Goal: Task Accomplishment & Management: Use online tool/utility

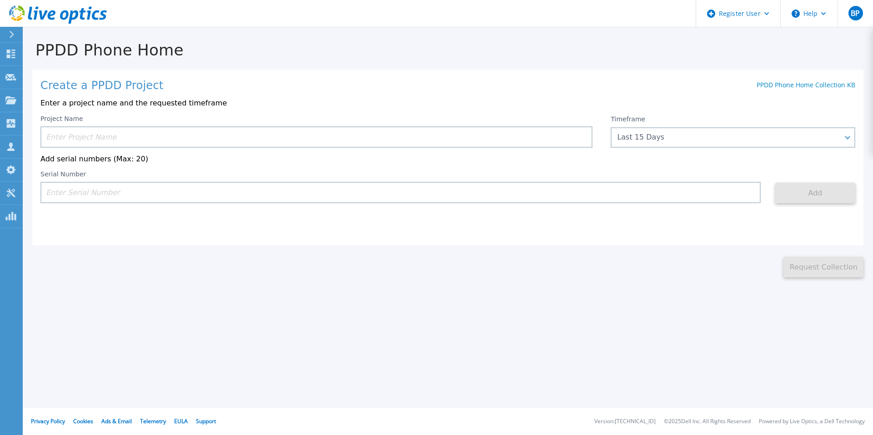
click at [191, 135] on input at bounding box center [316, 136] width 552 height 21
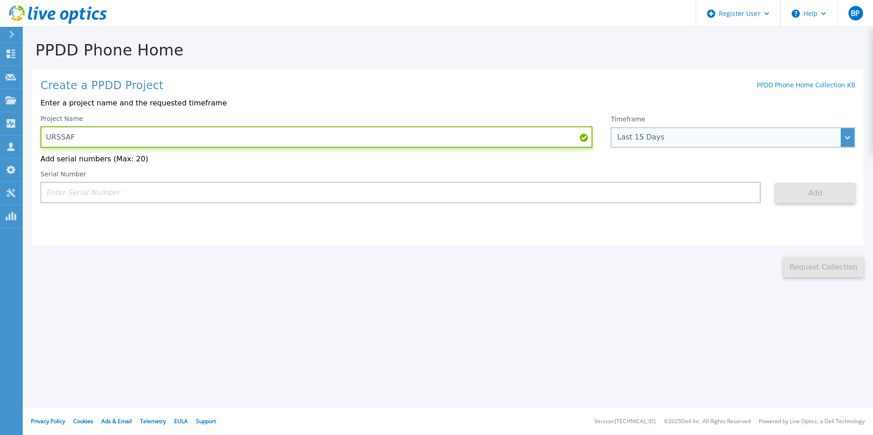
type input "URSSAF"
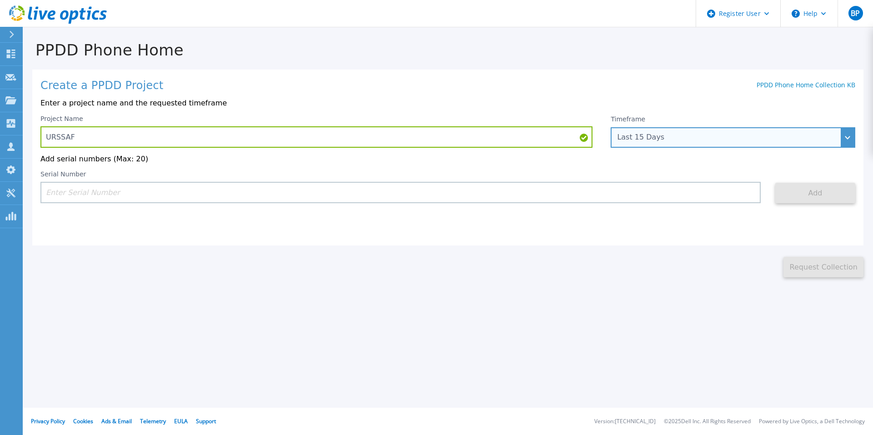
click at [673, 138] on div "Last 15 Days" at bounding box center [728, 137] width 222 height 8
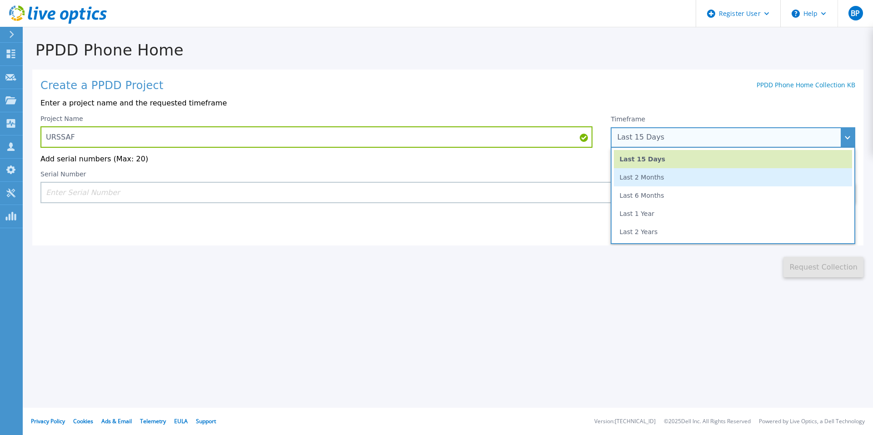
click at [681, 179] on li "Last 2 Months" at bounding box center [733, 177] width 238 height 18
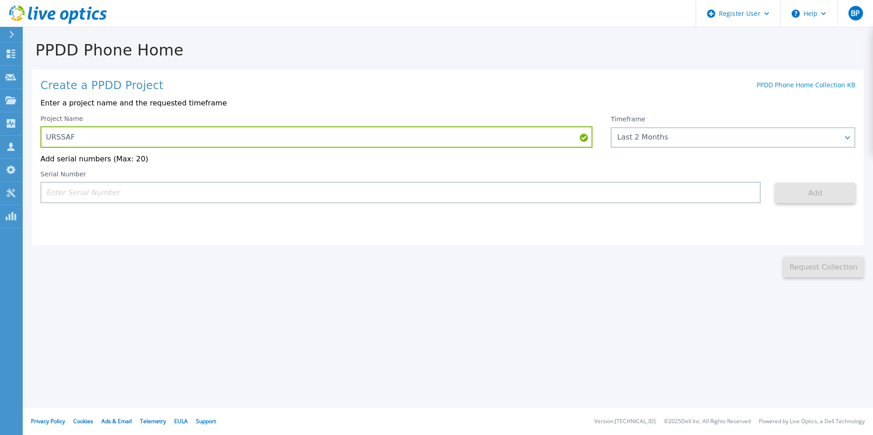
click at [249, 196] on input at bounding box center [400, 192] width 720 height 21
paste input "CRK00224305049"
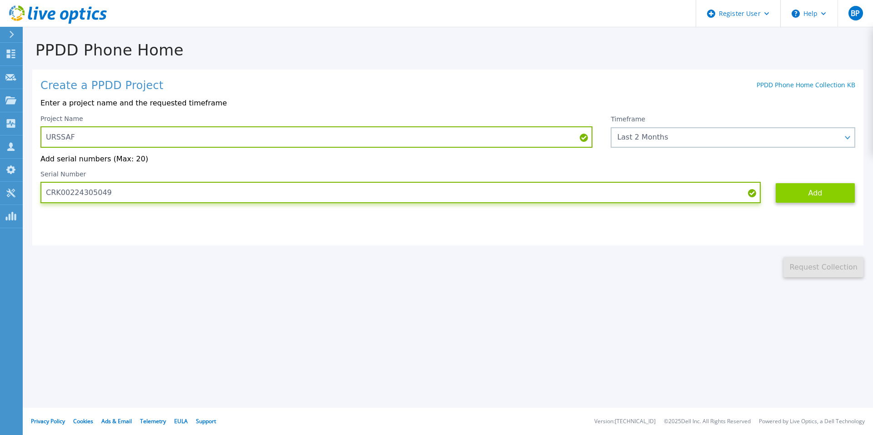
type input "CRK00224305049"
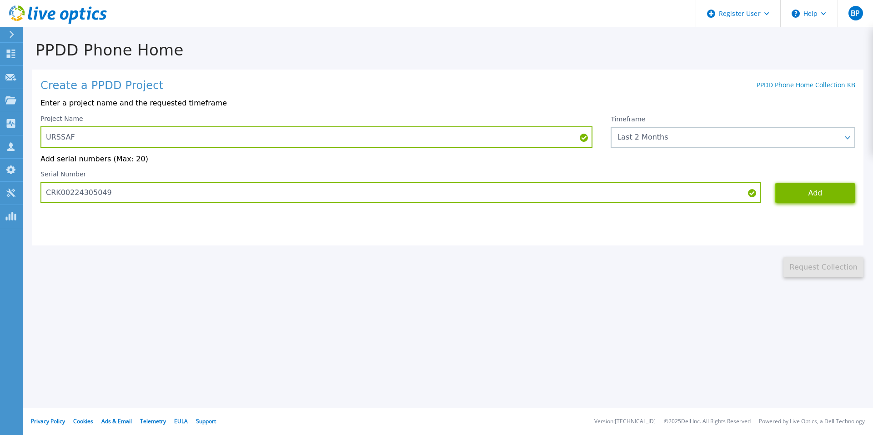
click at [824, 192] on button "Add" at bounding box center [815, 193] width 80 height 20
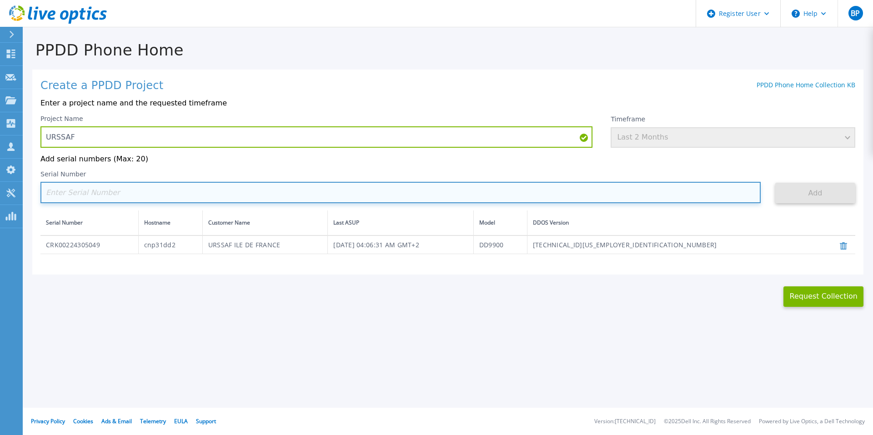
click at [225, 191] on input at bounding box center [400, 192] width 720 height 21
paste input "CRK00224214173"
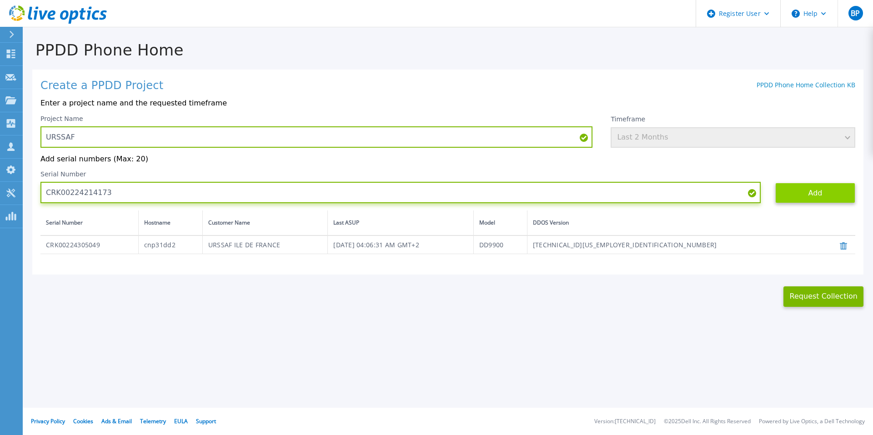
type input "CRK00224214173"
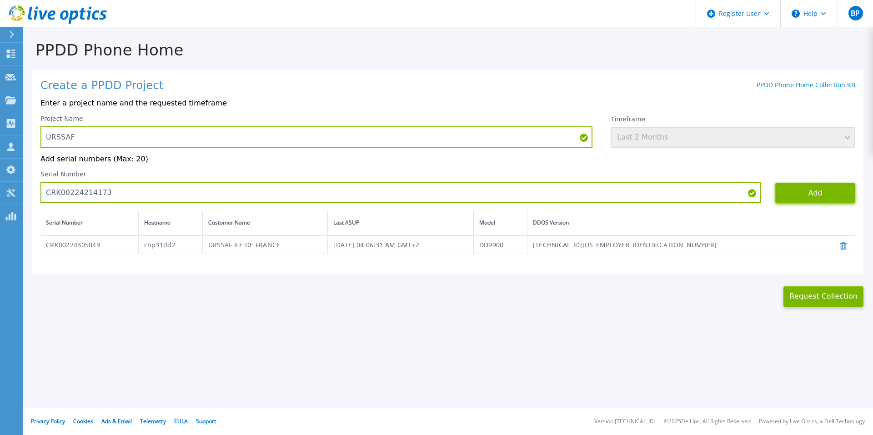
click at [828, 194] on button "Add" at bounding box center [815, 193] width 80 height 20
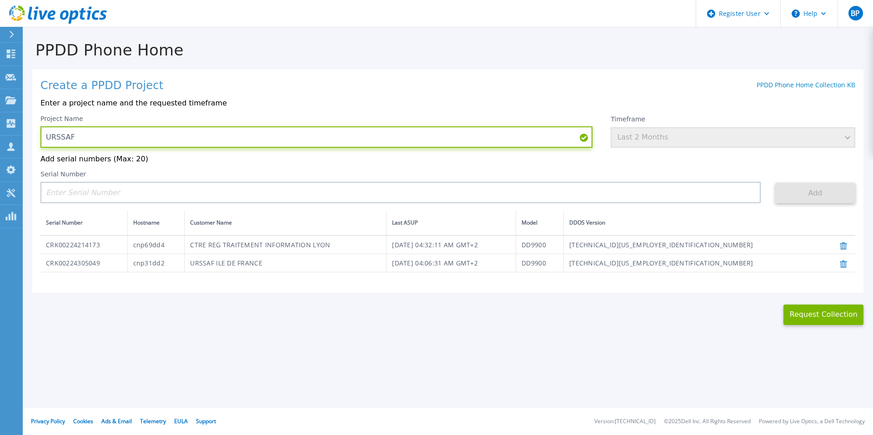
click at [250, 141] on input "URSSAF" at bounding box center [316, 136] width 552 height 21
paste input "CRK00224214172"
drag, startPoint x: 241, startPoint y: 138, endPoint x: 73, endPoint y: 138, distance: 167.8
click at [73, 138] on input "URSSAFCRK00224214172" at bounding box center [316, 136] width 552 height 21
type input "URSSAF"
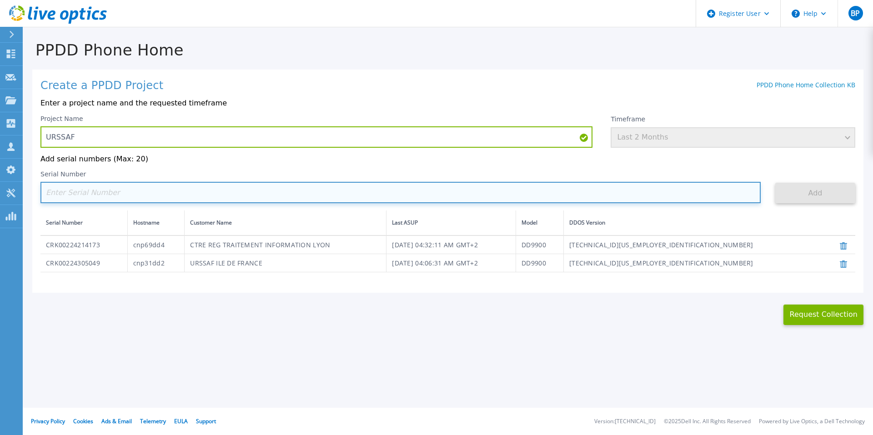
click at [98, 195] on input at bounding box center [400, 192] width 720 height 21
paste input "CRK00224214172"
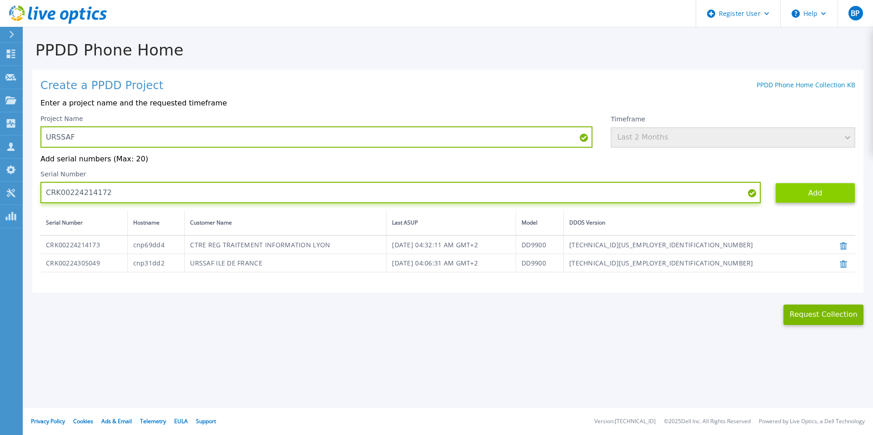
type input "CRK00224214172"
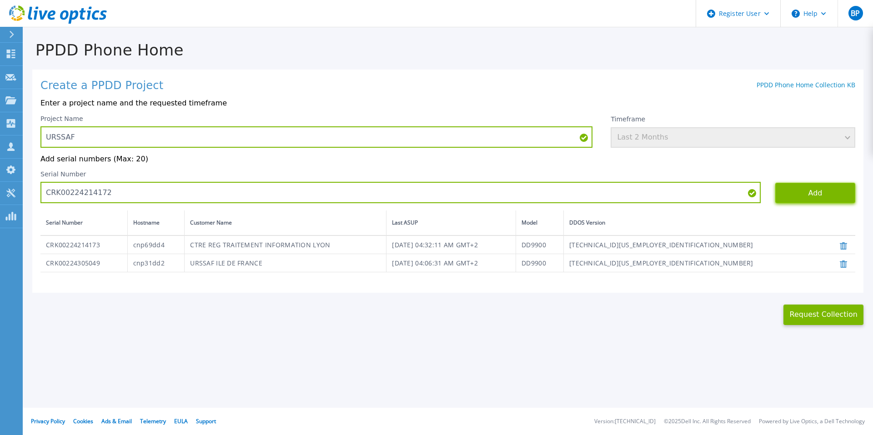
click at [811, 195] on button "Add" at bounding box center [815, 193] width 80 height 20
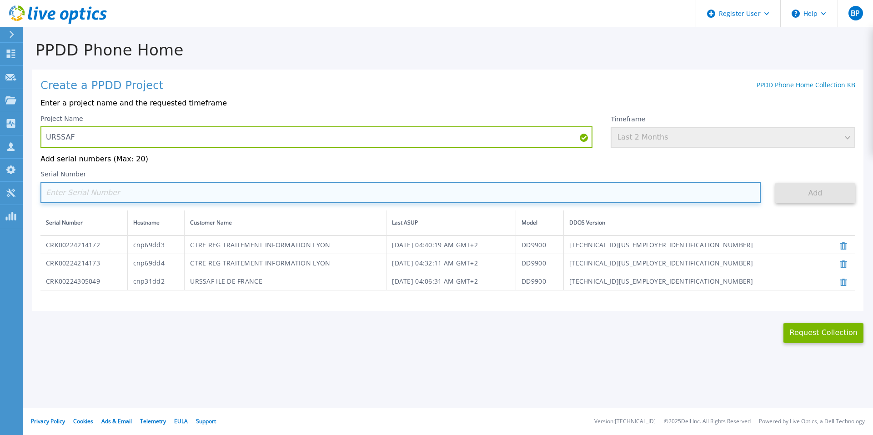
click at [181, 191] on input at bounding box center [400, 192] width 720 height 21
paste input "CRK00244307747"
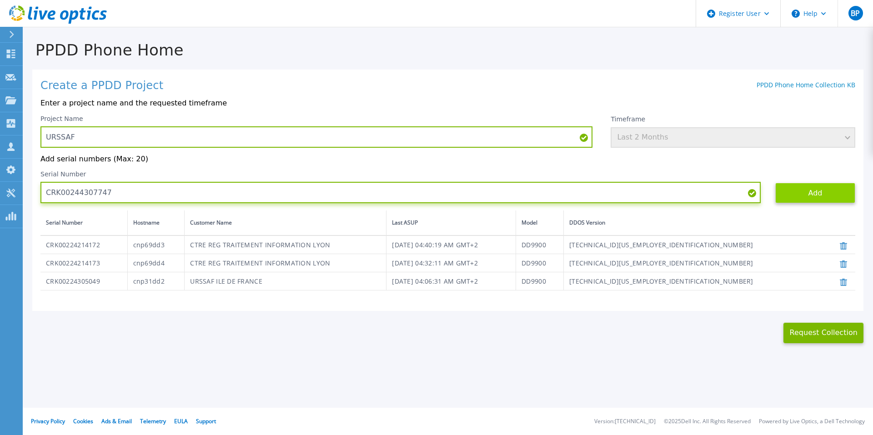
type input "CRK00244307747"
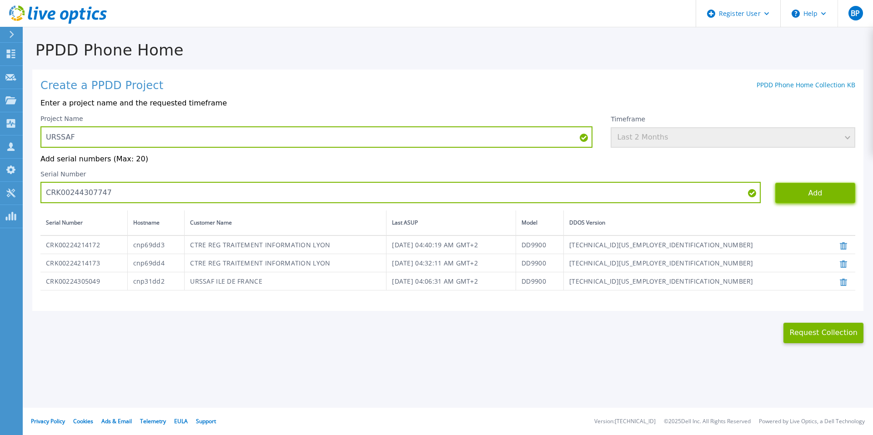
click at [803, 196] on button "Add" at bounding box center [815, 193] width 80 height 20
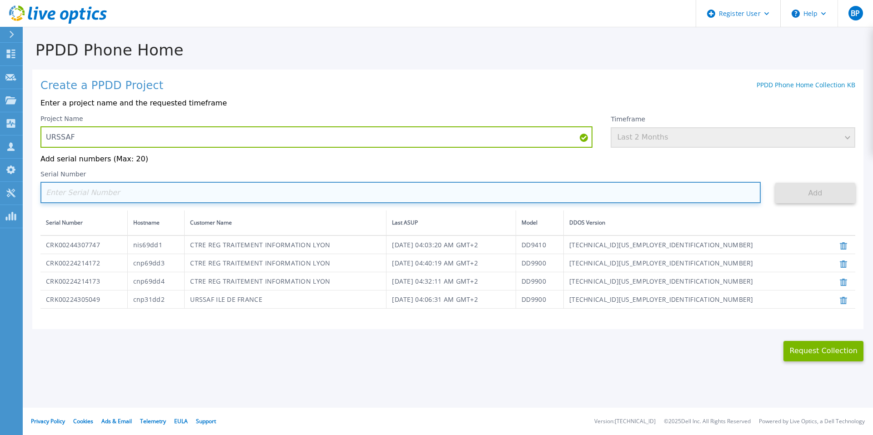
click at [175, 191] on input at bounding box center [400, 192] width 720 height 21
paste input "CRK00244307746"
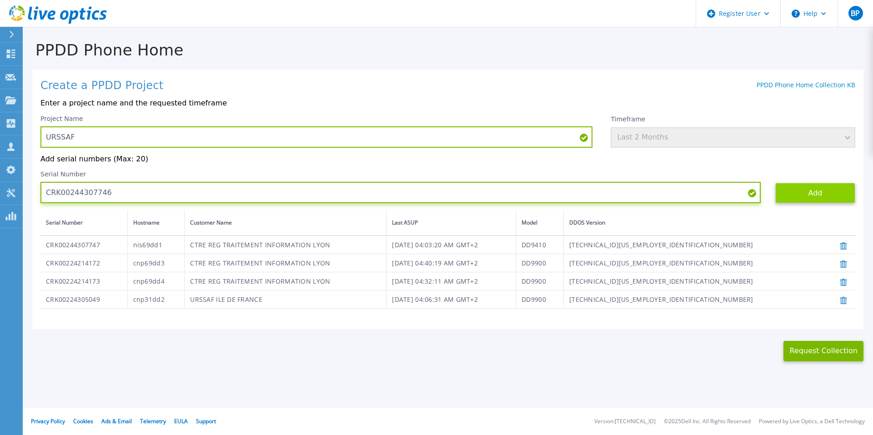
type input "CRK00244307746"
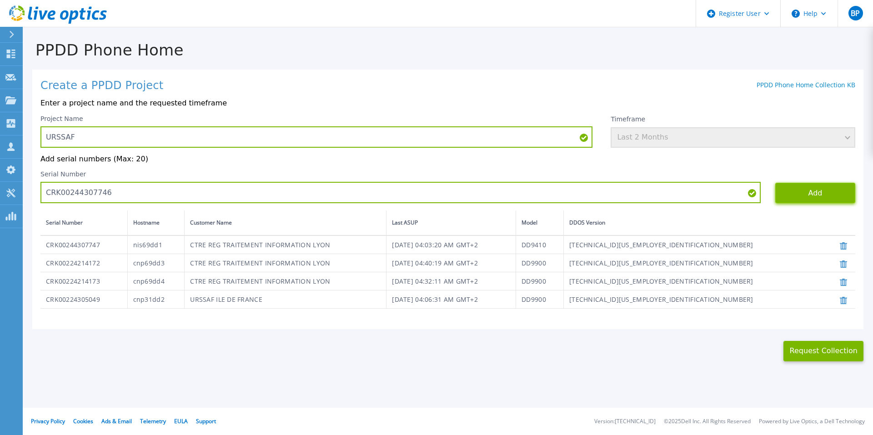
click at [814, 193] on button "Add" at bounding box center [815, 193] width 80 height 20
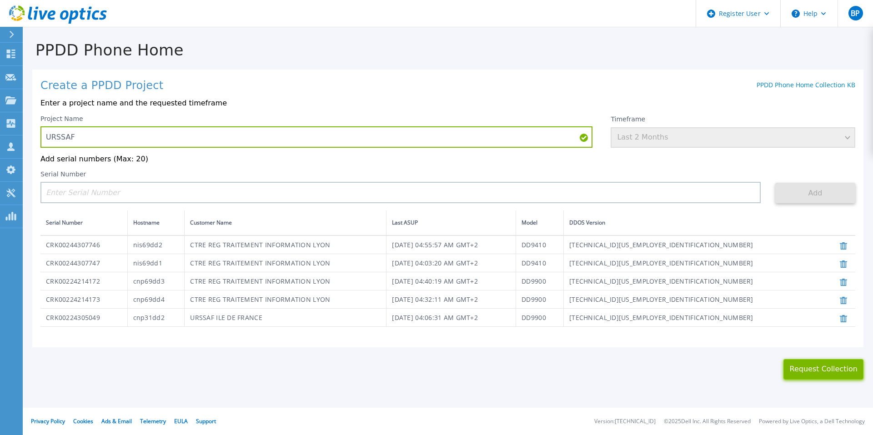
click at [815, 371] on button "Request Collection" at bounding box center [823, 369] width 80 height 20
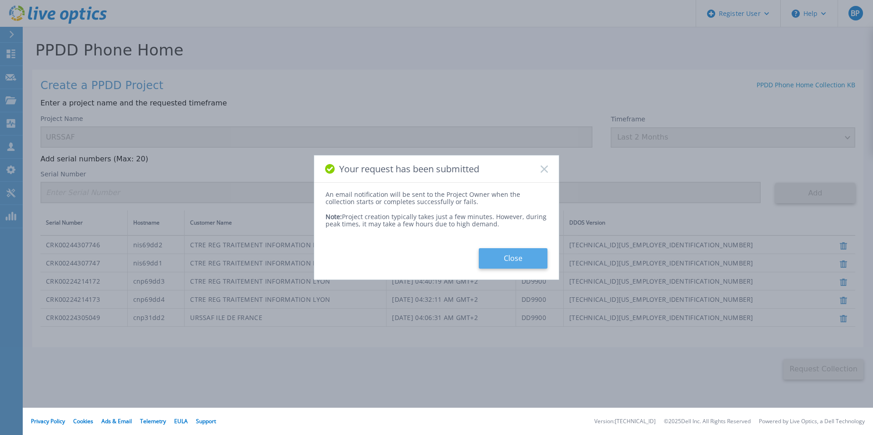
click at [516, 259] on button "Close" at bounding box center [513, 258] width 69 height 20
